Goal: Information Seeking & Learning: Check status

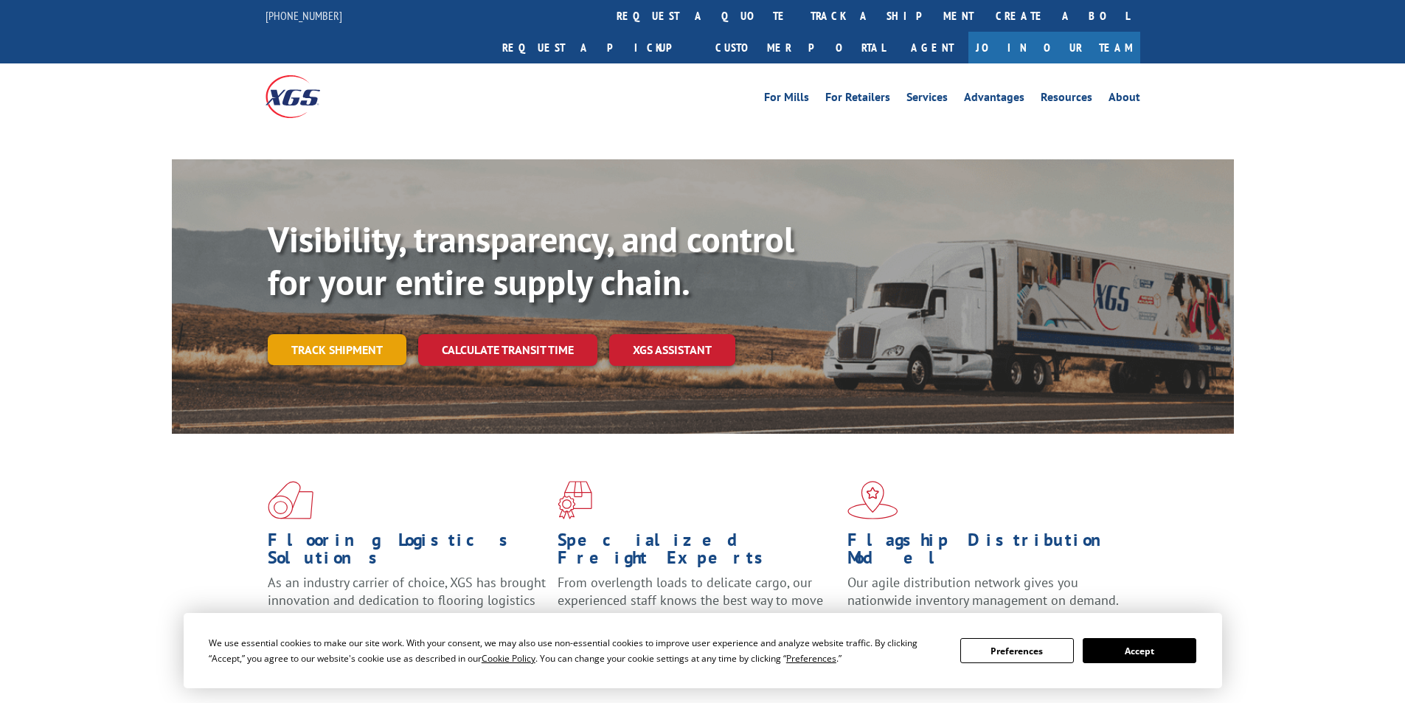
click at [337, 334] on link "Track shipment" at bounding box center [337, 349] width 139 height 31
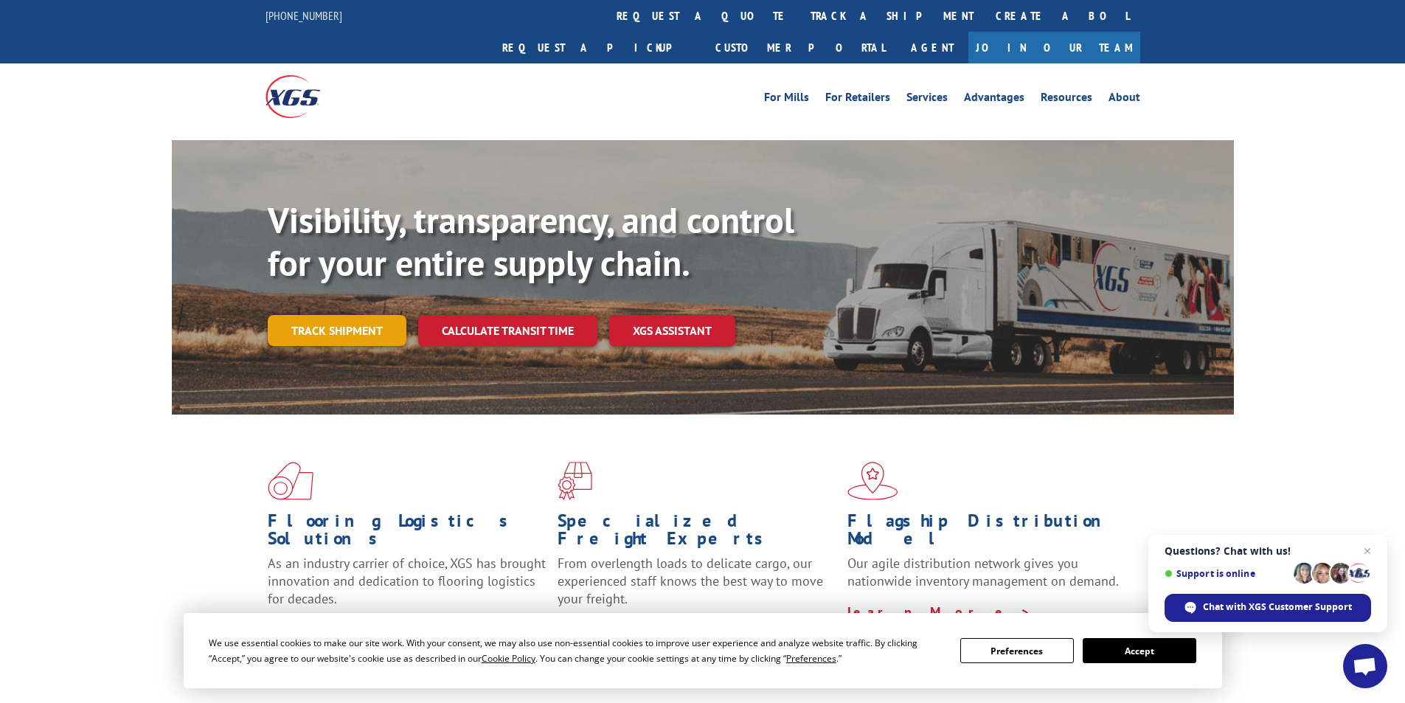
click at [336, 315] on link "Track shipment" at bounding box center [337, 330] width 139 height 31
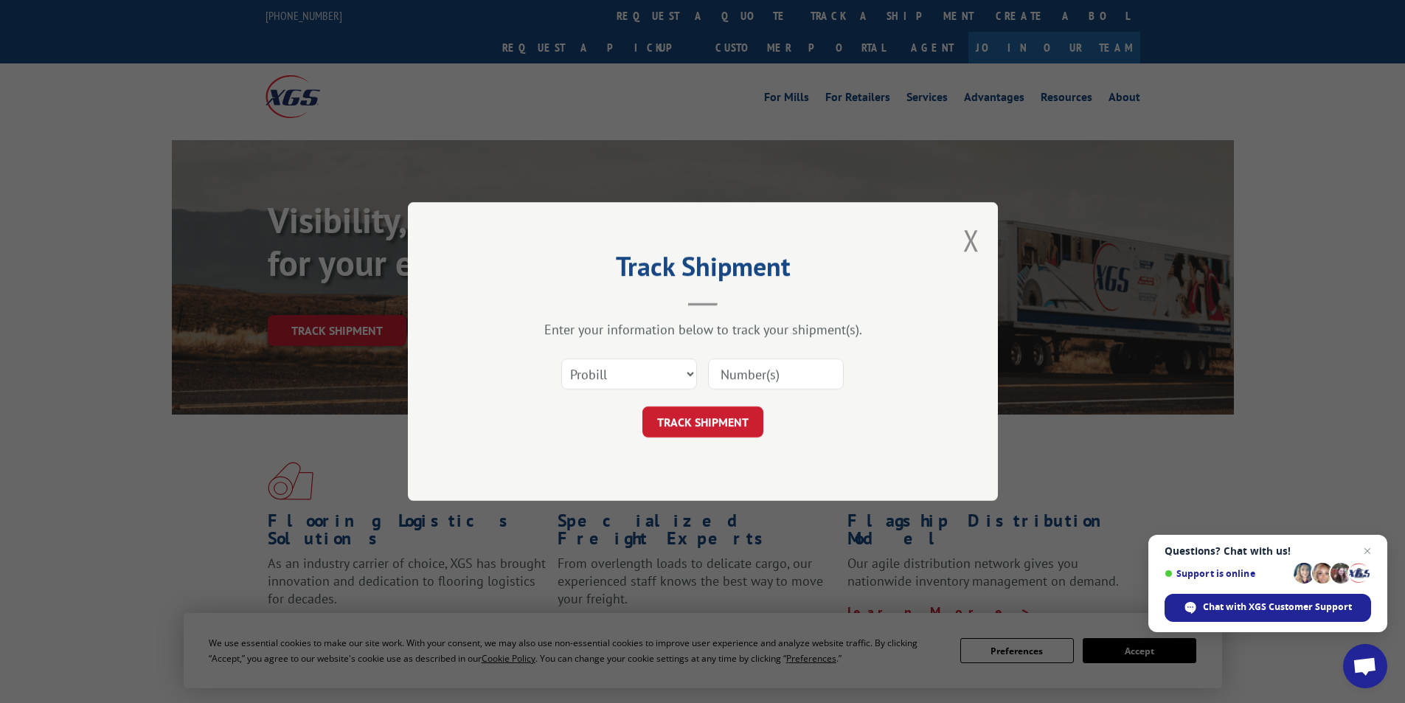
click at [776, 378] on input at bounding box center [776, 373] width 136 height 31
paste input "17637654"
type input "17637654"
click at [699, 420] on button "TRACK SHIPMENT" at bounding box center [702, 421] width 121 height 31
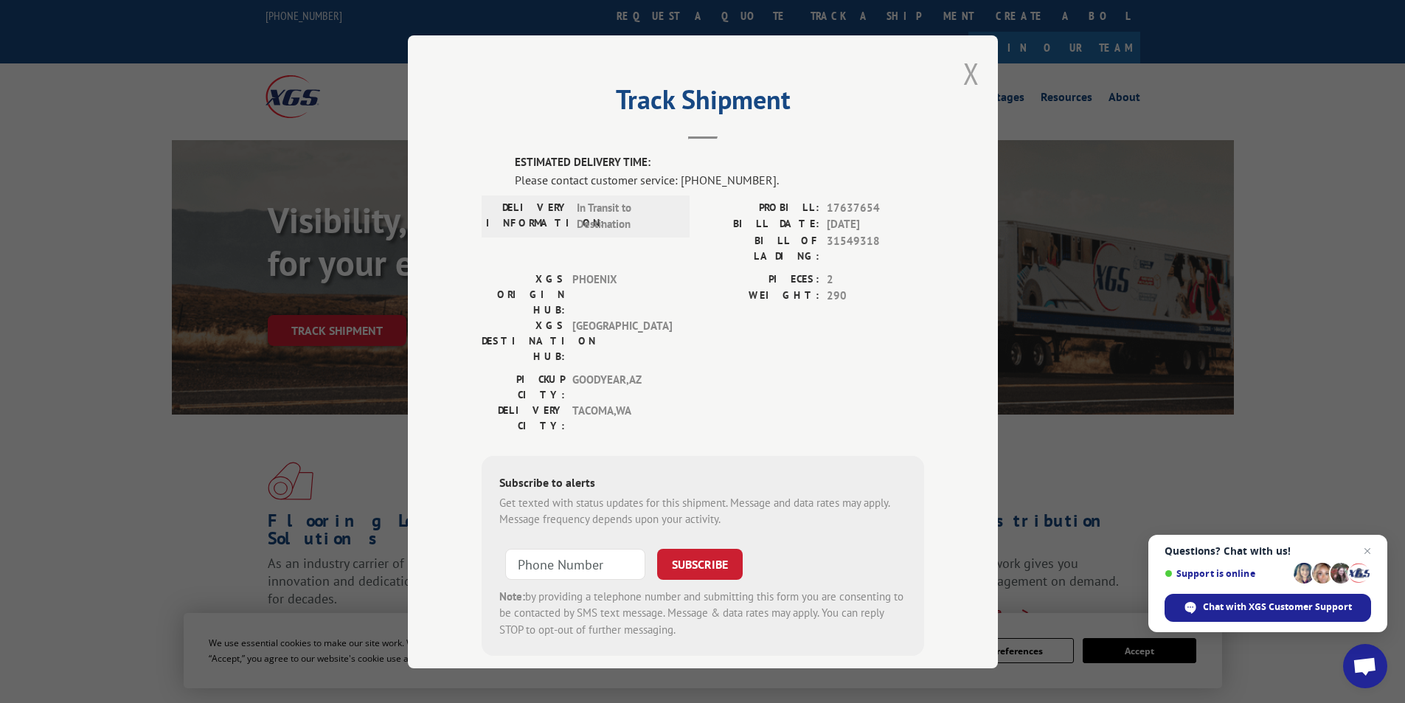
click at [971, 80] on button "Close modal" at bounding box center [971, 73] width 16 height 39
